Goal: Task Accomplishment & Management: Complete application form

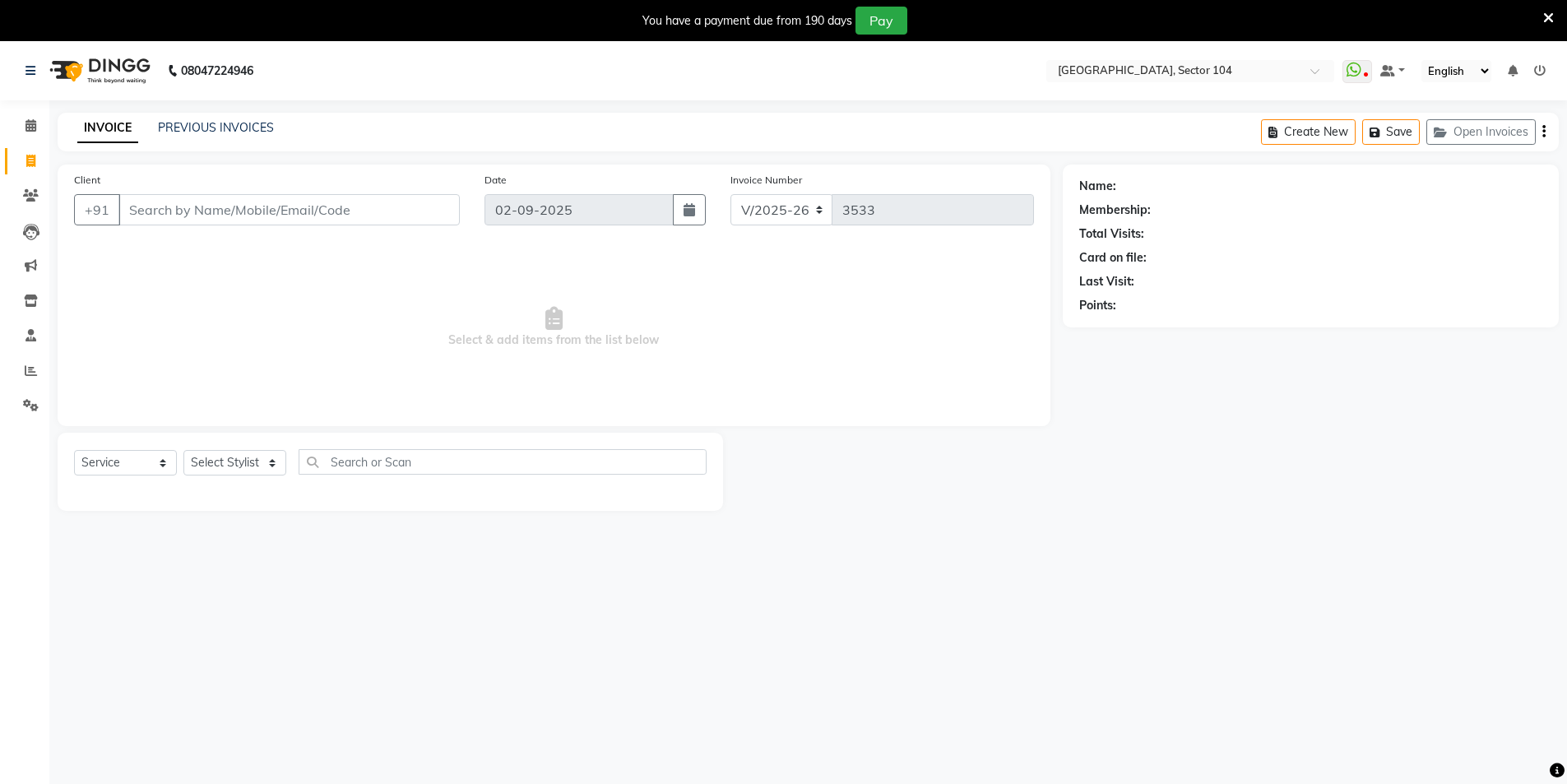
select select "4009"
select select "service"
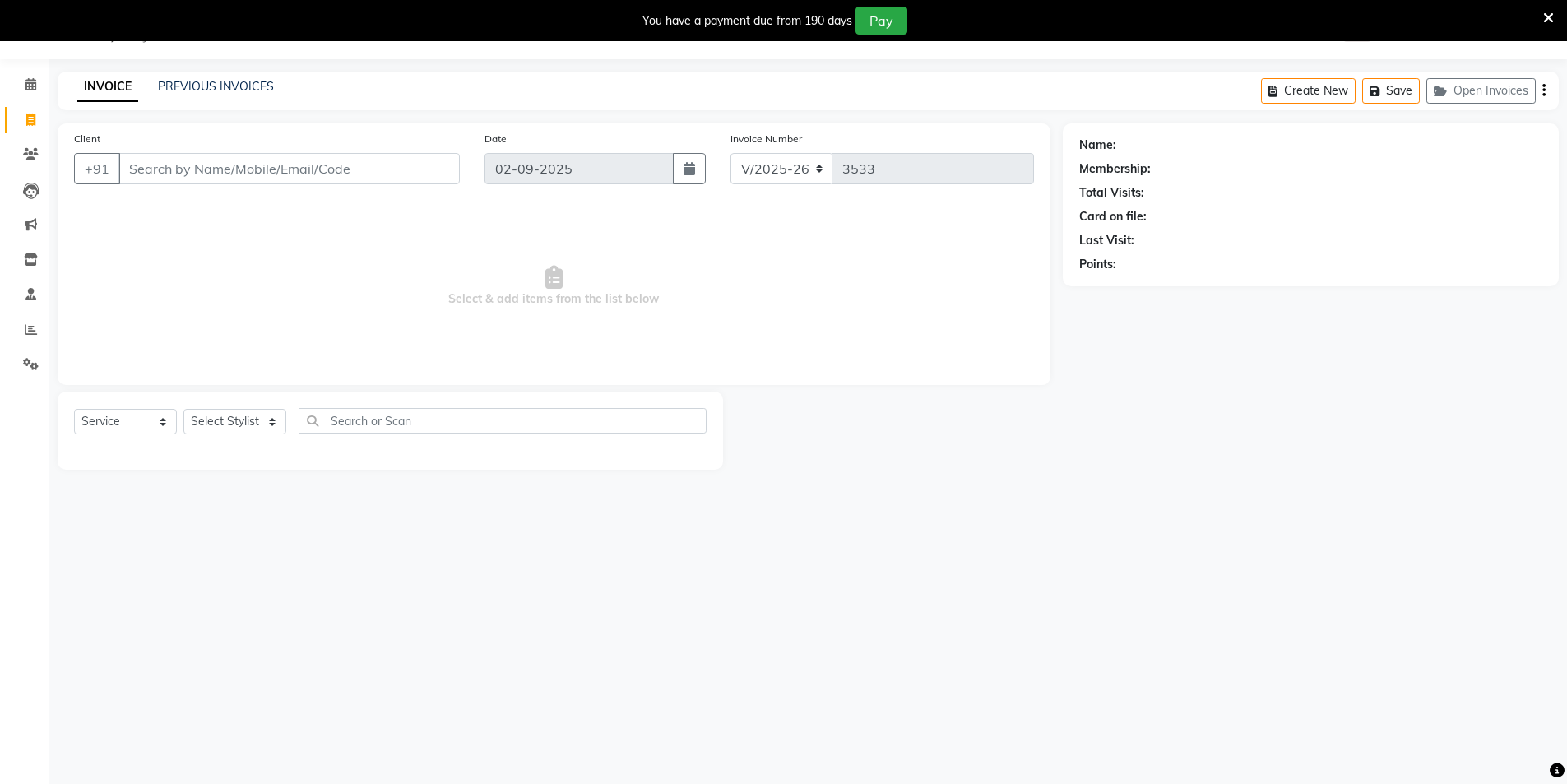
click at [397, 169] on input "Client" at bounding box center [289, 168] width 341 height 31
type input "9958117055"
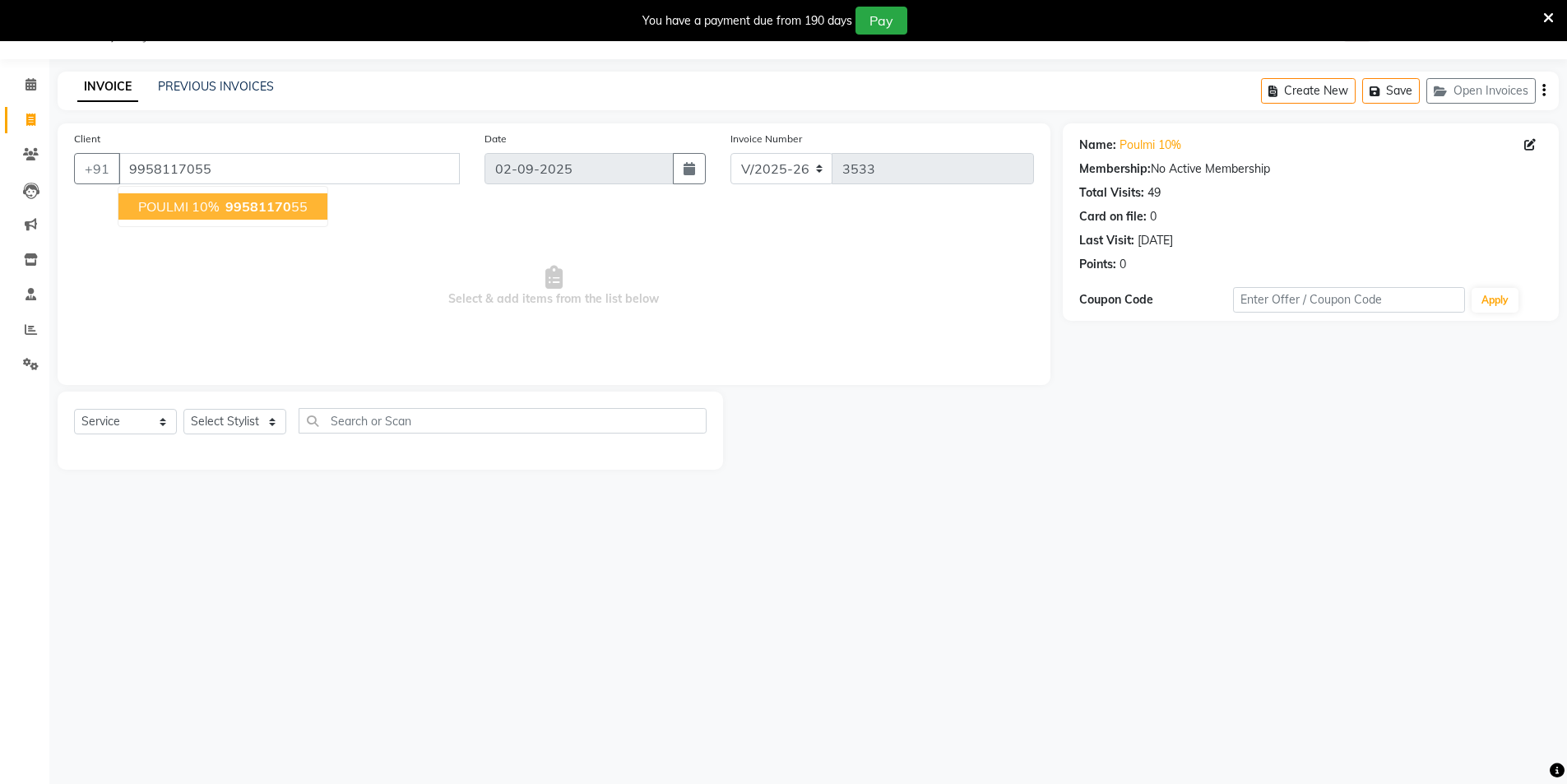
click at [278, 208] on span "99581170" at bounding box center [259, 206] width 66 height 16
click at [226, 414] on select "Select Stylist [PERSON_NAME] [PERSON_NAME] [PERSON_NAME] [PERSON_NAME] [PERSON_…" at bounding box center [234, 421] width 103 height 25
select select "20473"
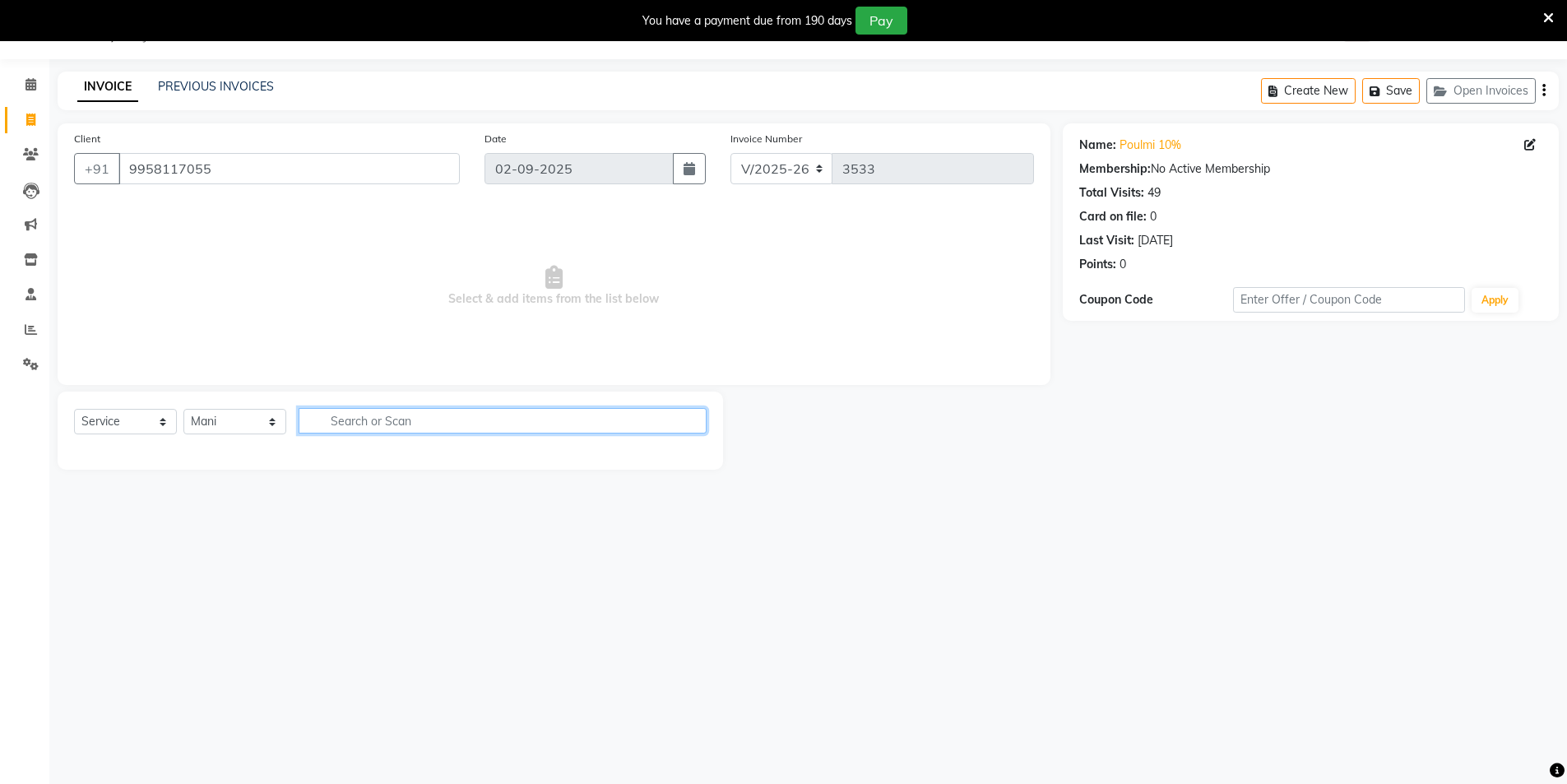
click at [438, 419] on input "text" at bounding box center [502, 420] width 408 height 25
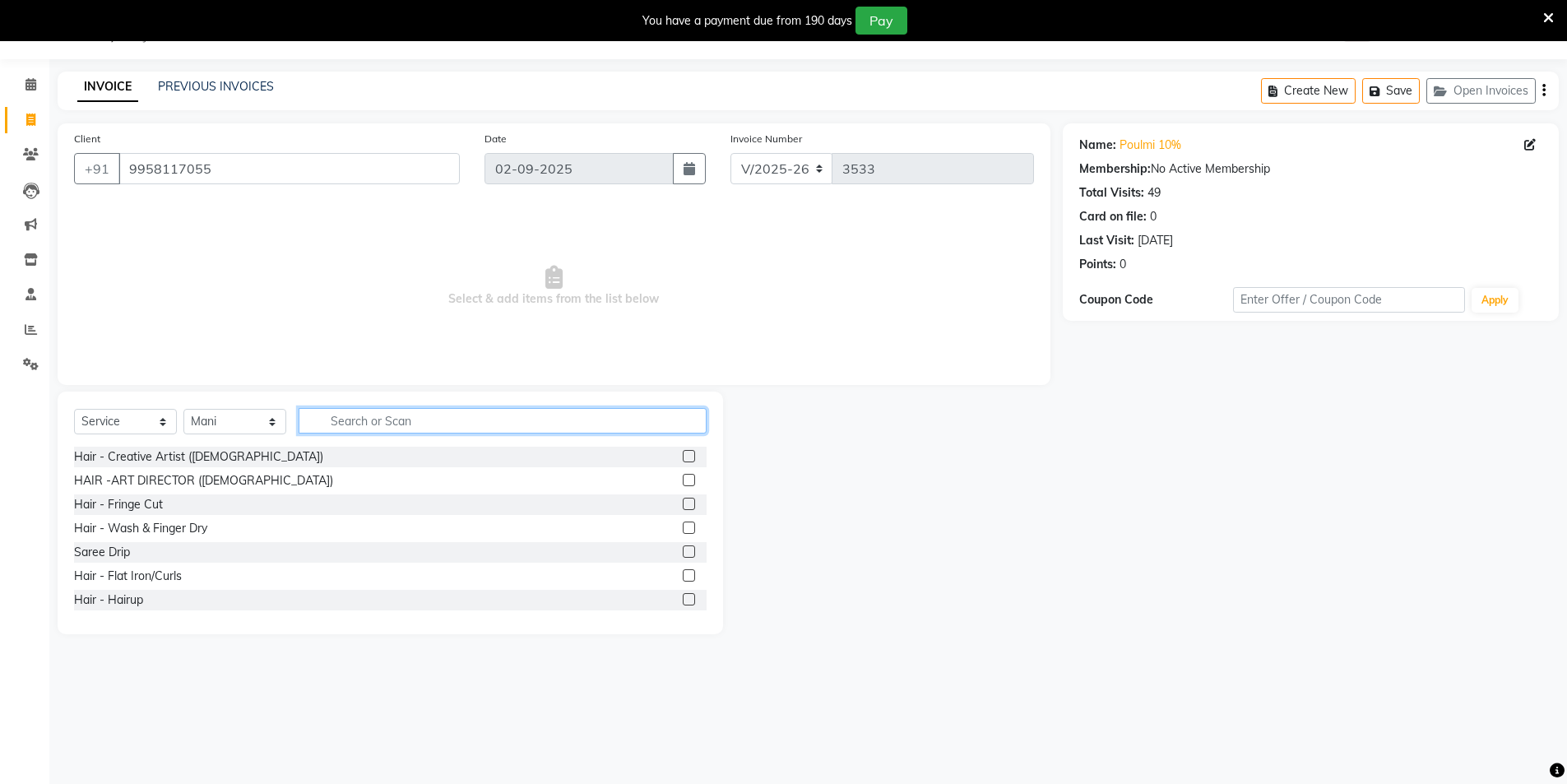
click at [438, 419] on input "text" at bounding box center [502, 420] width 408 height 25
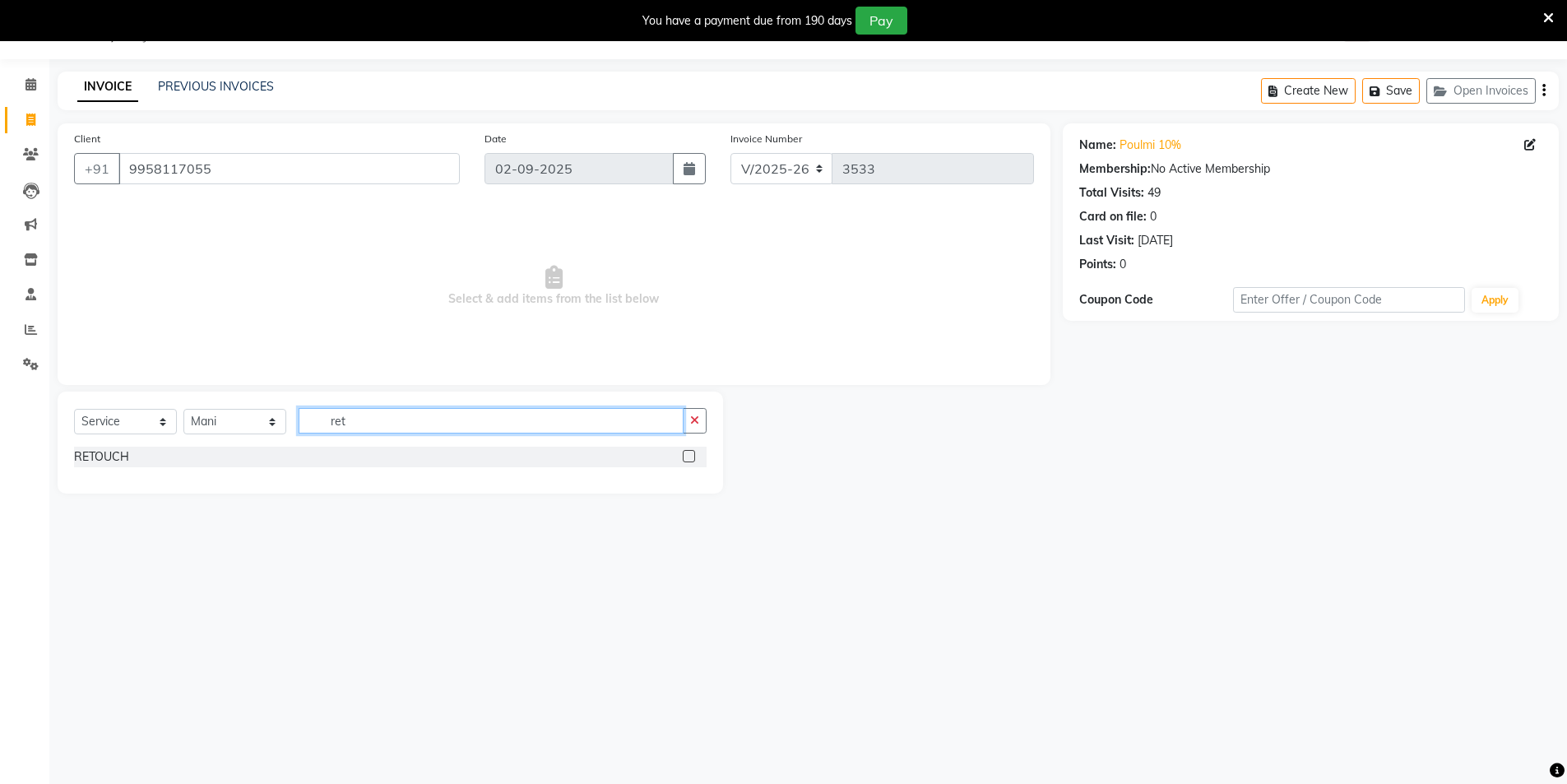
type input "ret"
click at [694, 458] on label at bounding box center [689, 456] width 12 height 12
click at [693, 458] on input "checkbox" at bounding box center [688, 457] width 10 height 10
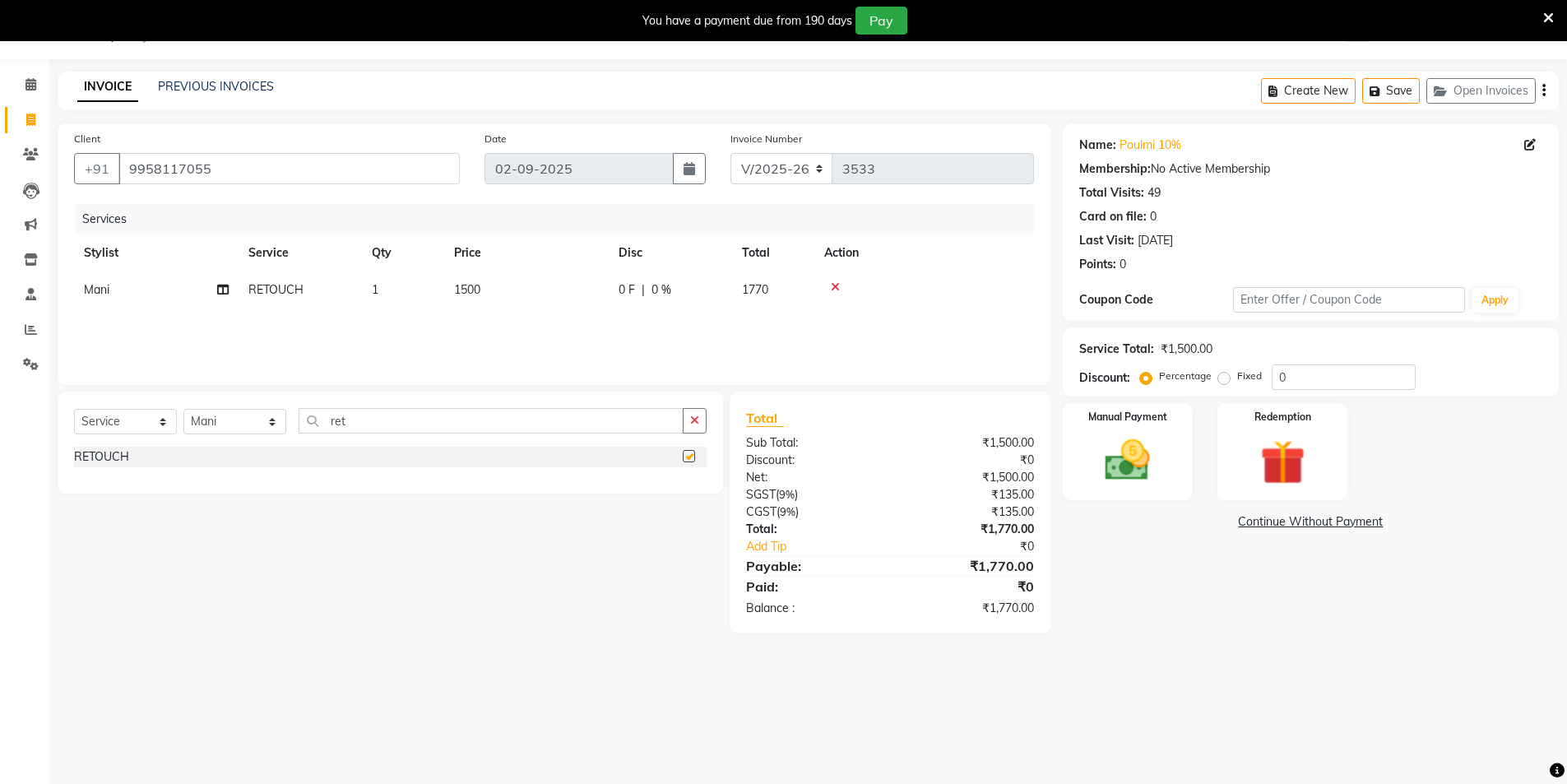
checkbox input "false"
click at [482, 293] on td "1500" at bounding box center [527, 290] width 165 height 37
select select "20473"
click at [482, 293] on input "1" at bounding box center [481, 293] width 62 height 25
click at [517, 284] on td "1500" at bounding box center [527, 290] width 165 height 37
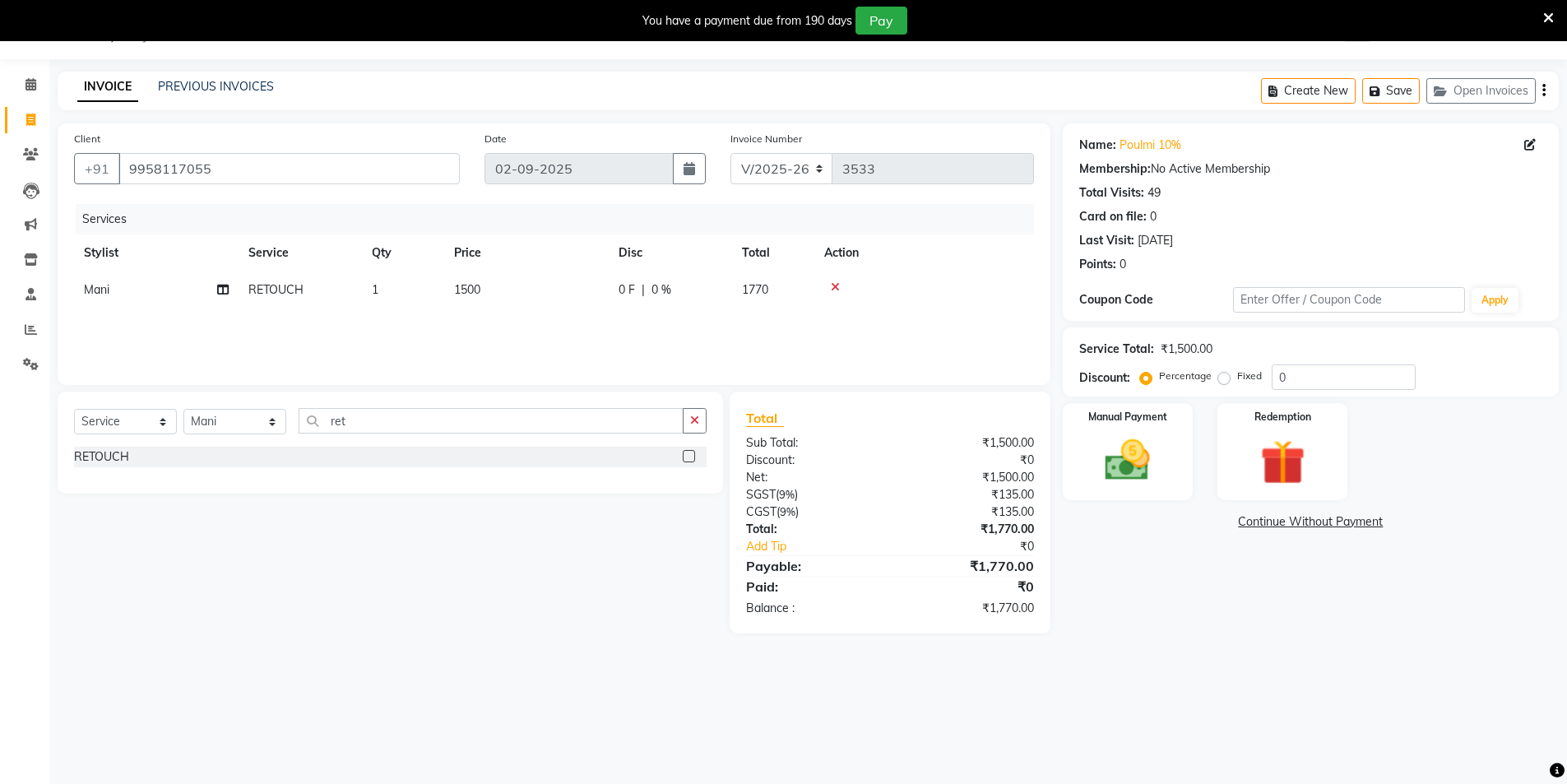
select select "20473"
drag, startPoint x: 589, startPoint y: 291, endPoint x: 521, endPoint y: 305, distance: 69.4
click at [521, 305] on tr "[PERSON_NAME] [PERSON_NAME] [PERSON_NAME] [PERSON_NAME] [PERSON_NAME] vihar [PE…" at bounding box center [554, 303] width 961 height 62
type input "1800"
click at [622, 330] on div "Services Stylist Service Qty Price Disc Total Action [PERSON_NAME] [PERSON_NAME…" at bounding box center [554, 286] width 961 height 165
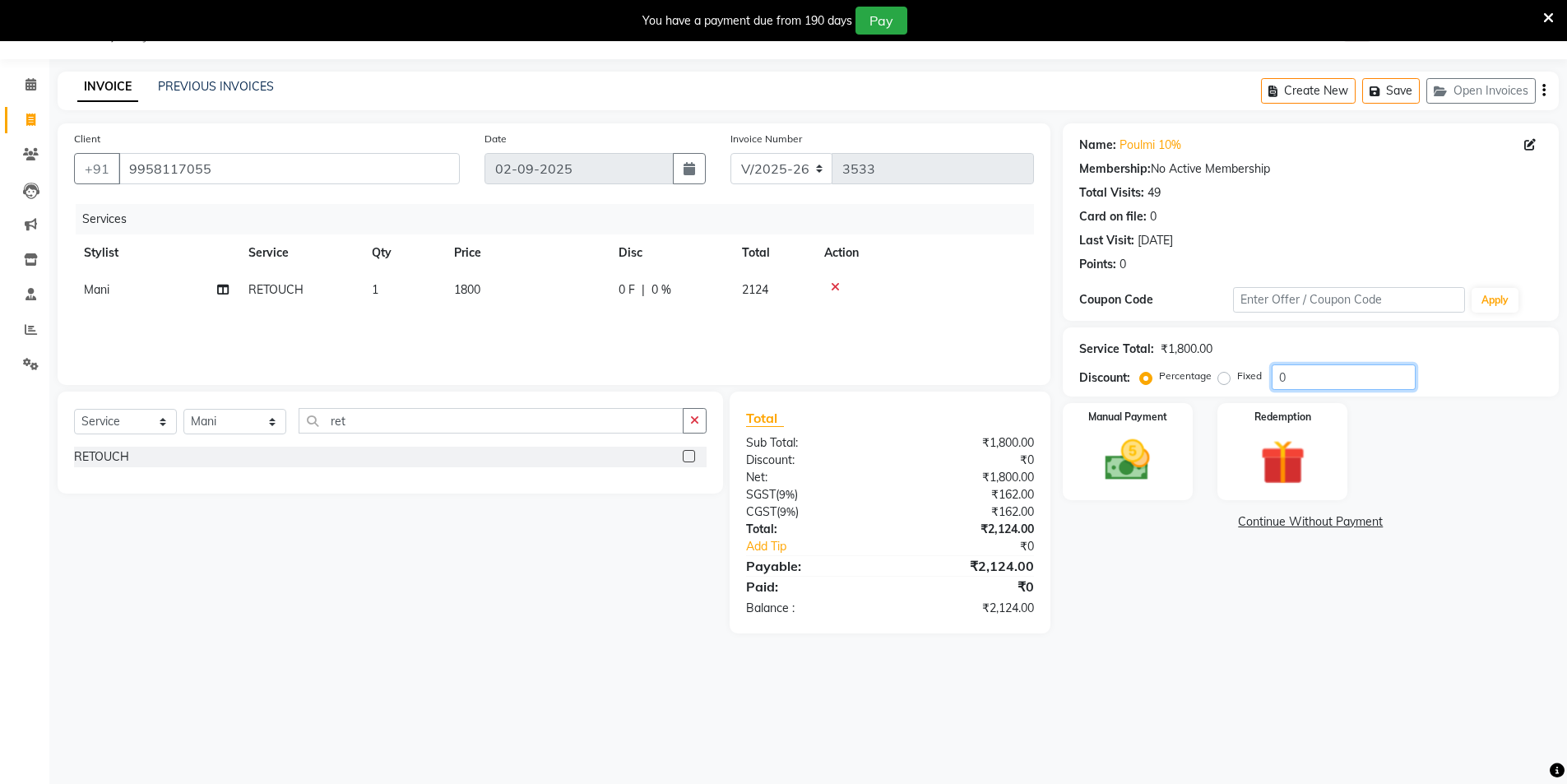
click at [1311, 382] on input "0" at bounding box center [1344, 376] width 144 height 25
type input "010"
click at [1480, 420] on div "Manual Payment Redemption" at bounding box center [1311, 452] width 521 height 97
click at [1123, 467] on img at bounding box center [1127, 461] width 75 height 54
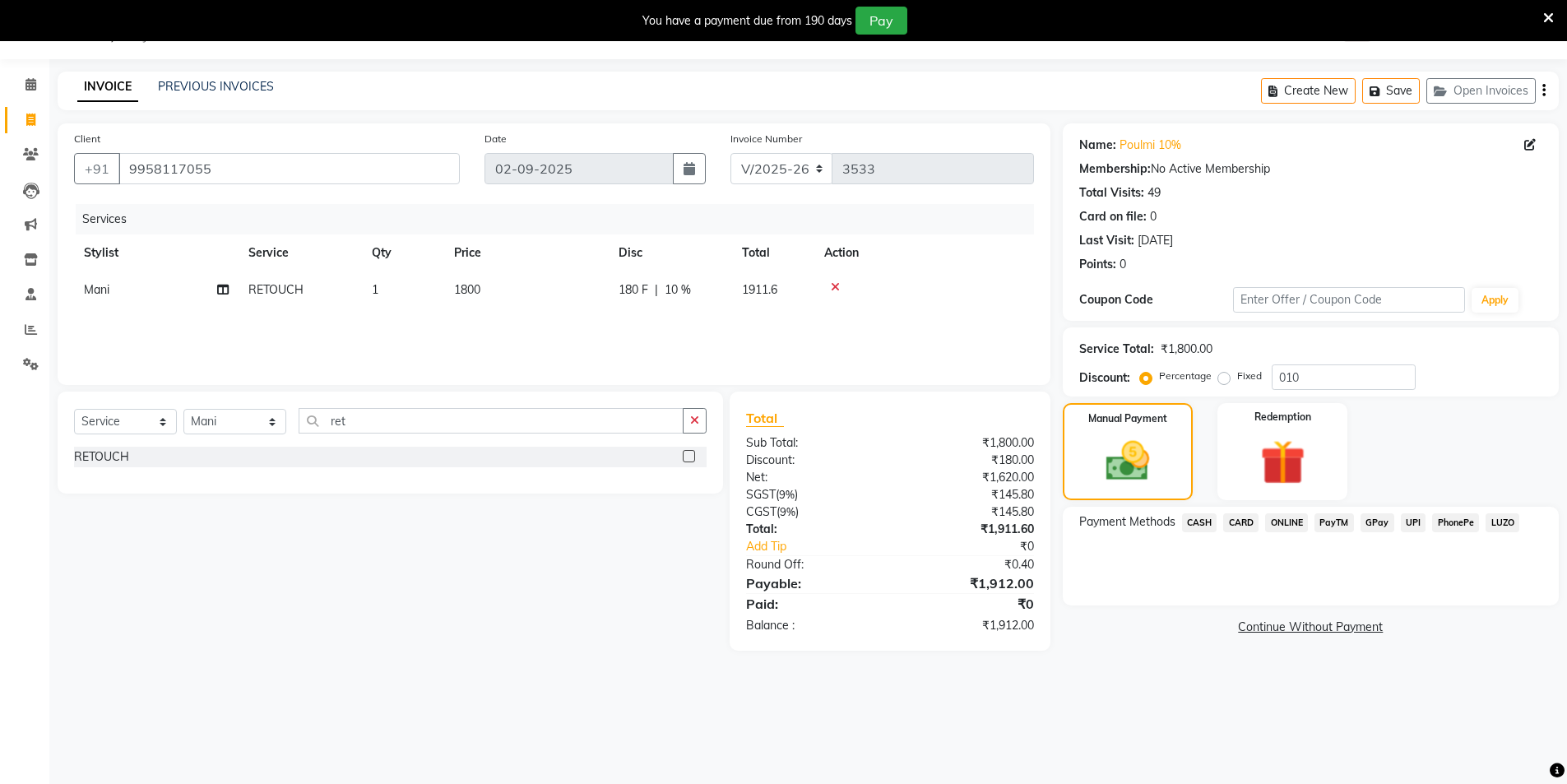
click at [1411, 525] on span "UPI" at bounding box center [1413, 523] width 25 height 19
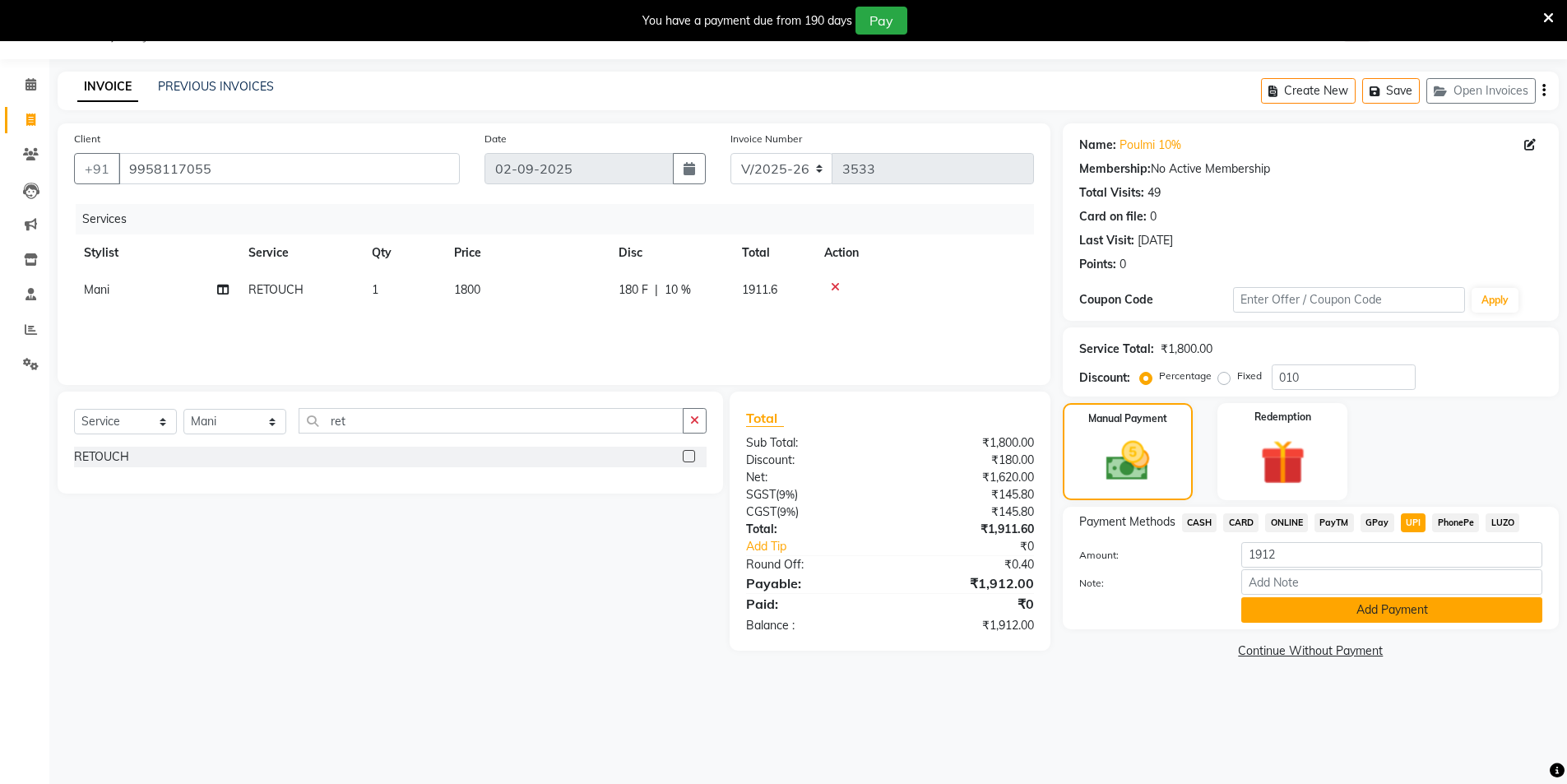
click at [1403, 606] on button "Add Payment" at bounding box center [1392, 609] width 301 height 25
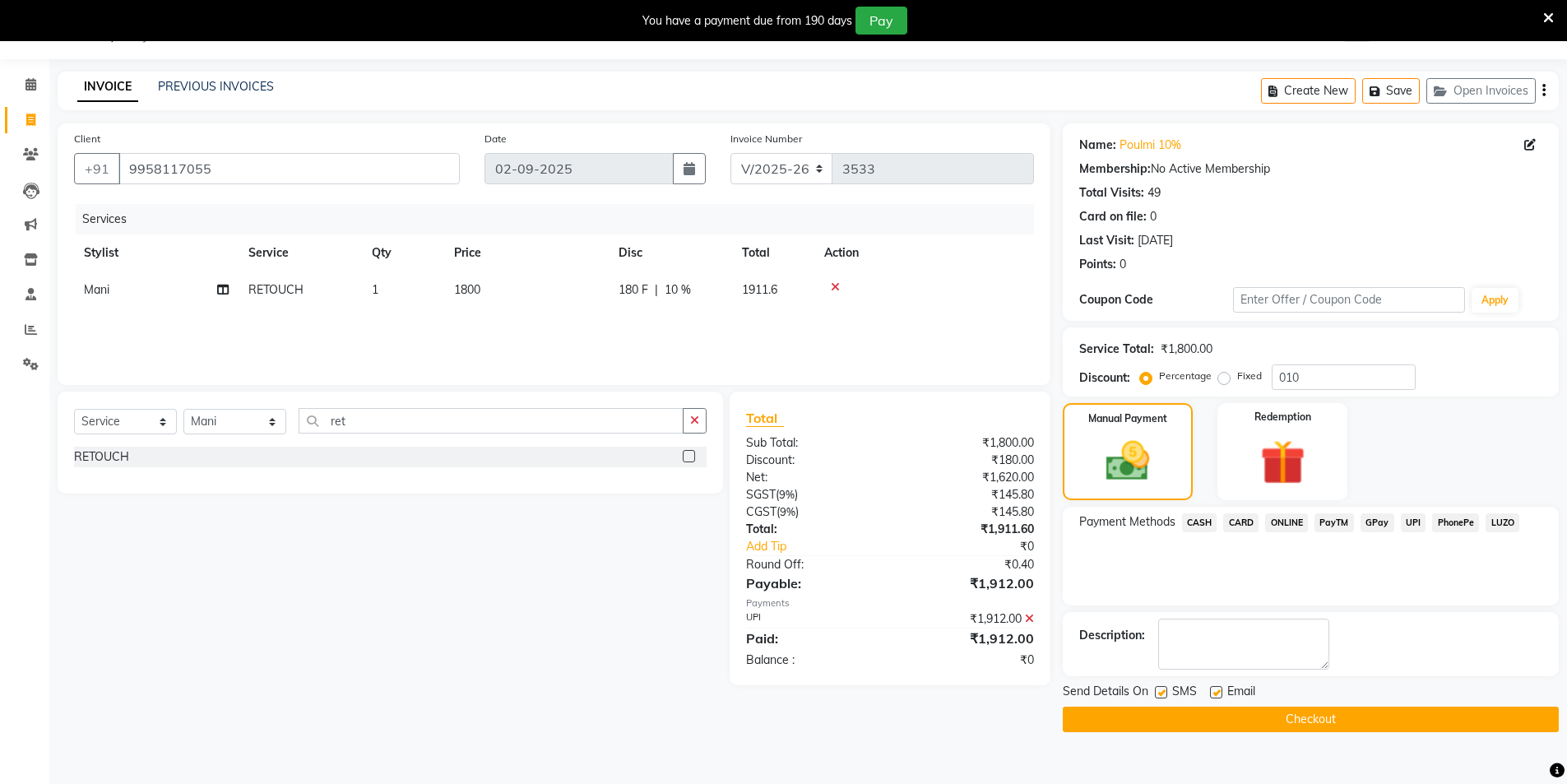
click at [1289, 712] on button "Checkout" at bounding box center [1311, 718] width 496 height 25
